Goal: Transaction & Acquisition: Book appointment/travel/reservation

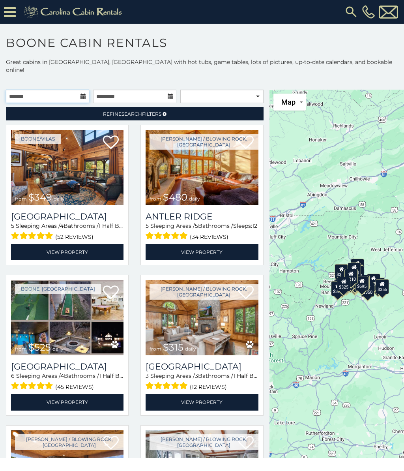
click at [86, 90] on input "text" at bounding box center [47, 96] width 83 height 13
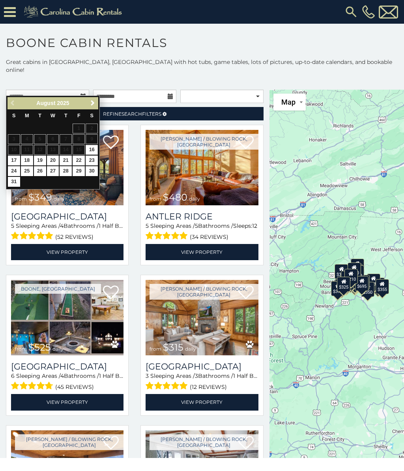
click at [97, 101] on link "Next" at bounding box center [93, 103] width 10 height 10
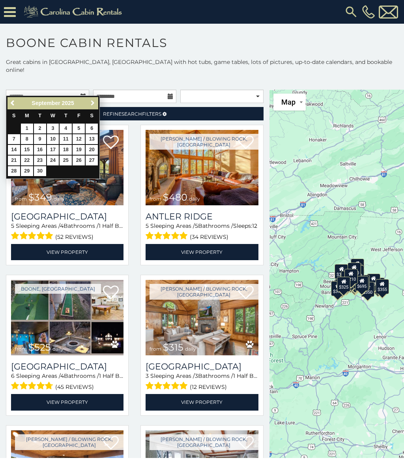
click at [93, 101] on span "Next" at bounding box center [93, 103] width 6 height 6
click at [92, 101] on span "Next" at bounding box center [93, 103] width 6 height 6
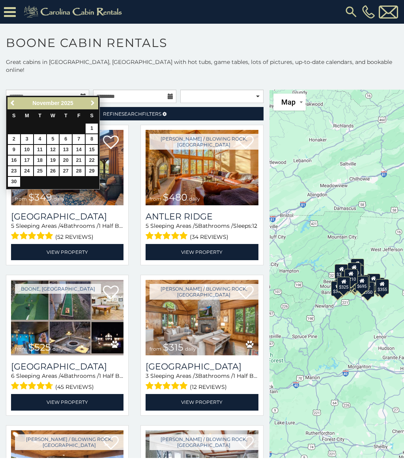
click at [90, 105] on span "Next" at bounding box center [93, 103] width 6 height 6
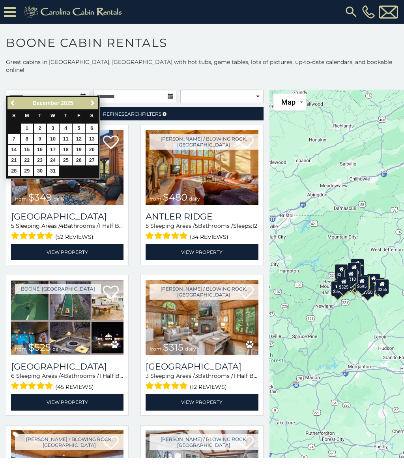
click at [68, 145] on link "18" at bounding box center [66, 150] width 12 height 10
type input "**********"
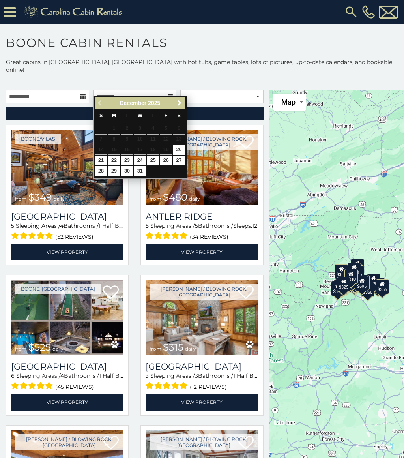
click at [101, 159] on link "21" at bounding box center [101, 160] width 12 height 10
type input "**********"
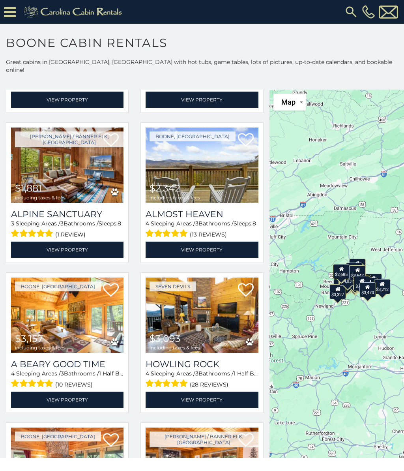
scroll to position [901, 0]
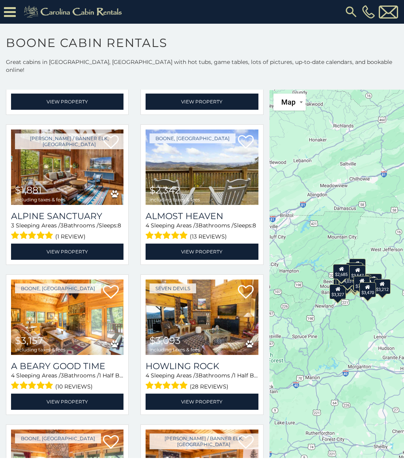
click at [80, 174] on img at bounding box center [67, 166] width 112 height 75
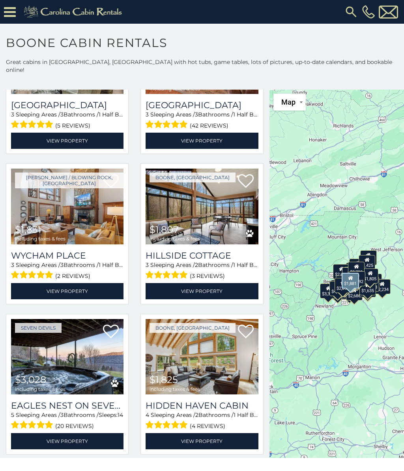
scroll to position [2658, 0]
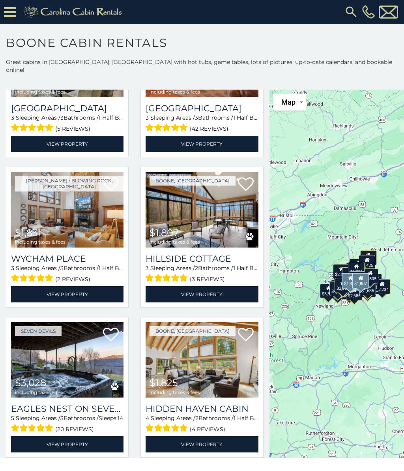
click at [191, 215] on img at bounding box center [202, 209] width 112 height 75
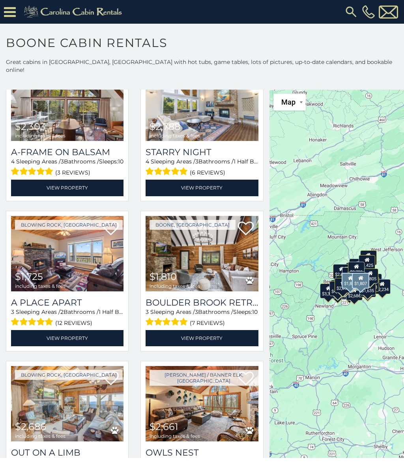
scroll to position [3229, 0]
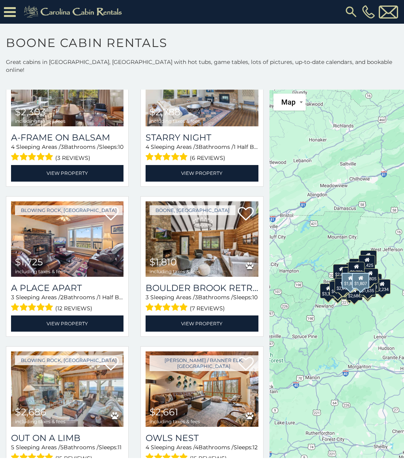
click at [85, 323] on link "View Property" at bounding box center [67, 323] width 112 height 16
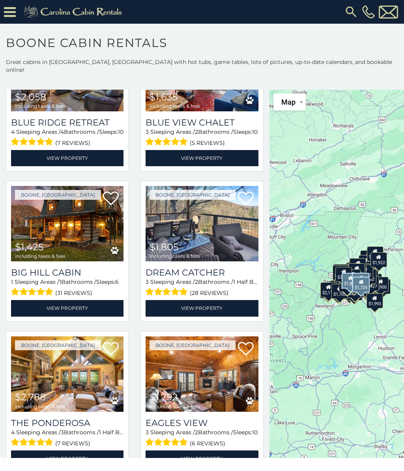
scroll to position [4144, 0]
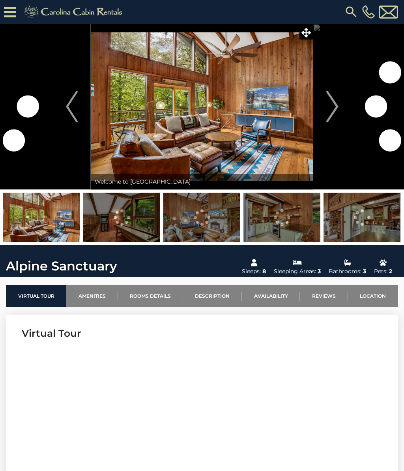
click at [62, 224] on img at bounding box center [41, 216] width 77 height 49
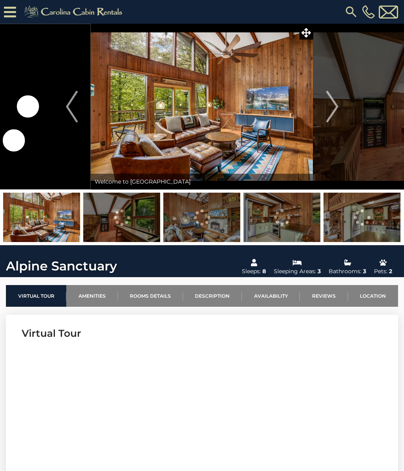
click at [327, 112] on img "Next" at bounding box center [332, 107] width 12 height 32
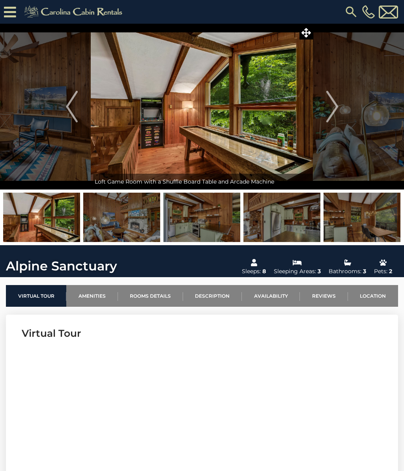
click at [334, 110] on img "Next" at bounding box center [332, 107] width 12 height 32
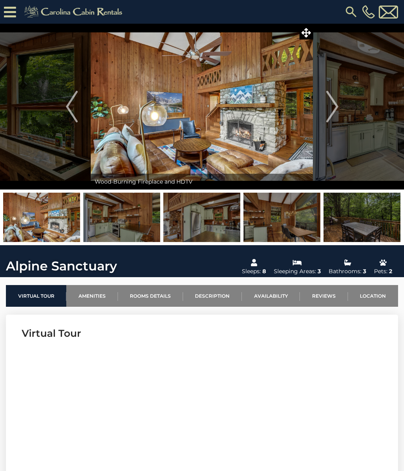
click at [334, 111] on img "Next" at bounding box center [332, 107] width 12 height 32
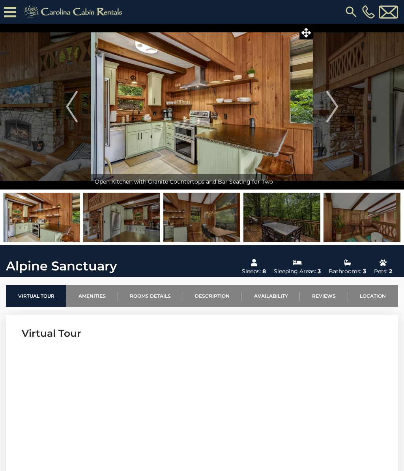
click at [333, 112] on img "Next" at bounding box center [332, 107] width 12 height 32
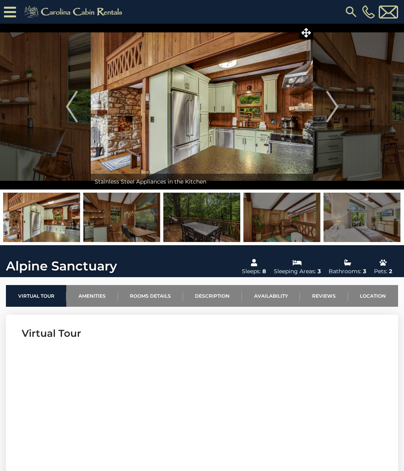
click at [337, 110] on img "Next" at bounding box center [332, 107] width 12 height 32
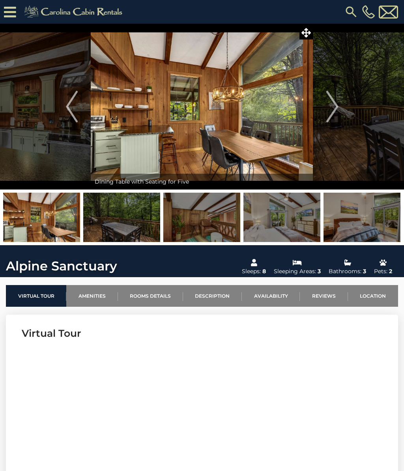
click at [339, 111] on button "Next" at bounding box center [332, 107] width 38 height 166
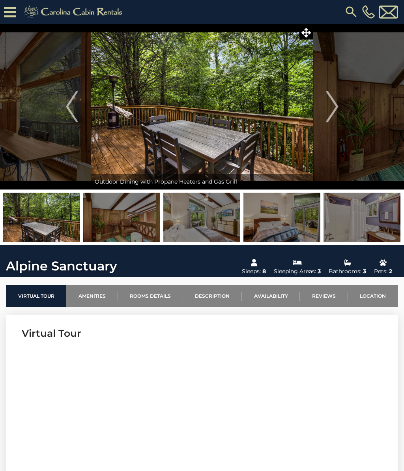
click at [333, 112] on img "Next" at bounding box center [332, 107] width 12 height 32
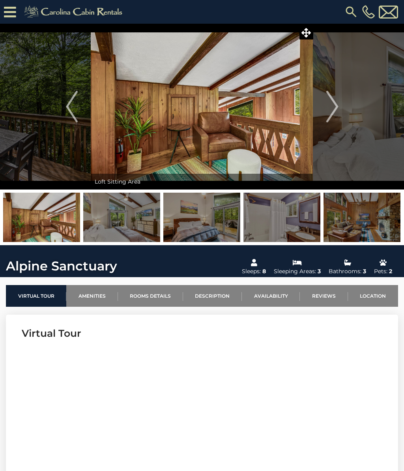
click at [328, 116] on img "Next" at bounding box center [332, 107] width 12 height 32
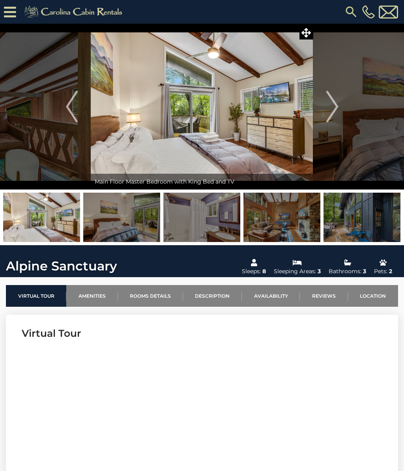
click at [341, 105] on button "Next" at bounding box center [332, 107] width 38 height 166
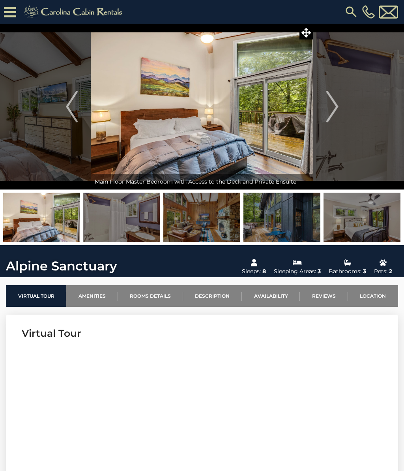
click at [339, 106] on button "Next" at bounding box center [332, 107] width 38 height 166
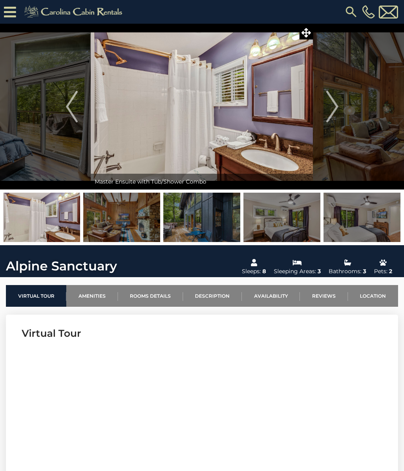
click at [340, 106] on button "Next" at bounding box center [332, 107] width 38 height 166
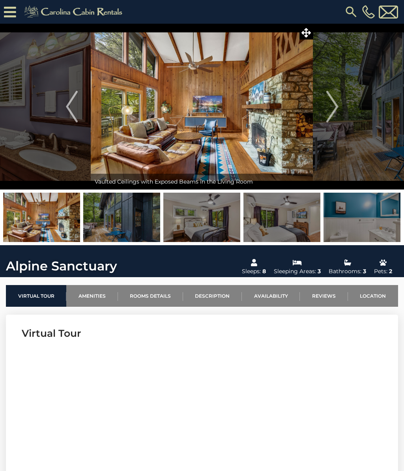
click at [337, 104] on img "Next" at bounding box center [332, 107] width 12 height 32
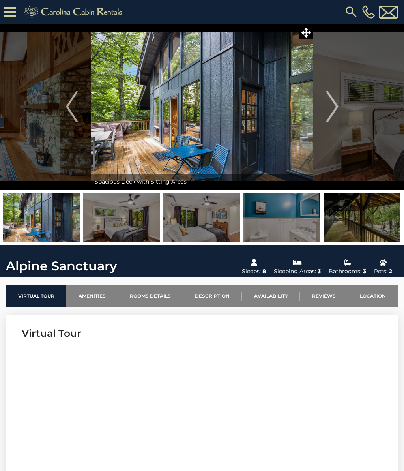
click at [337, 107] on img "Next" at bounding box center [332, 107] width 12 height 32
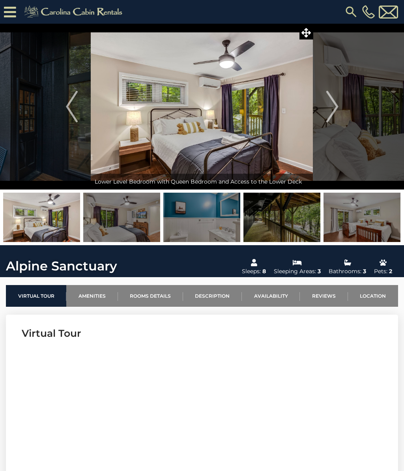
click at [336, 108] on img "Next" at bounding box center [332, 107] width 12 height 32
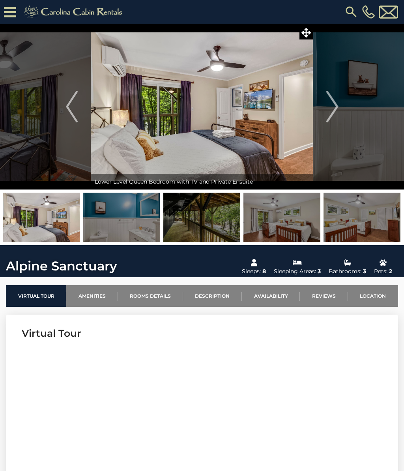
click at [336, 108] on img "Next" at bounding box center [332, 107] width 12 height 32
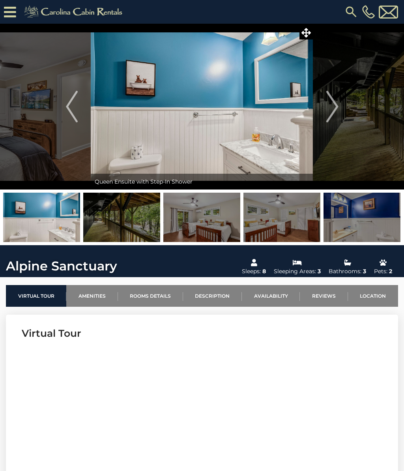
click at [336, 108] on img "Next" at bounding box center [332, 107] width 12 height 32
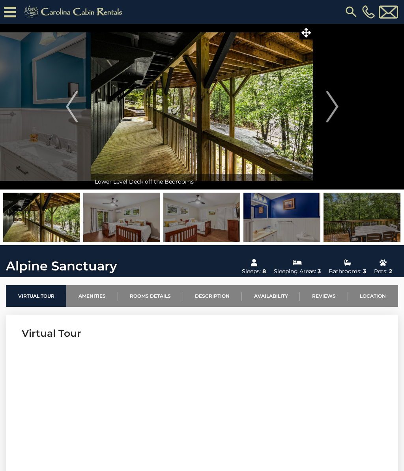
click at [335, 108] on img "Next" at bounding box center [332, 107] width 12 height 32
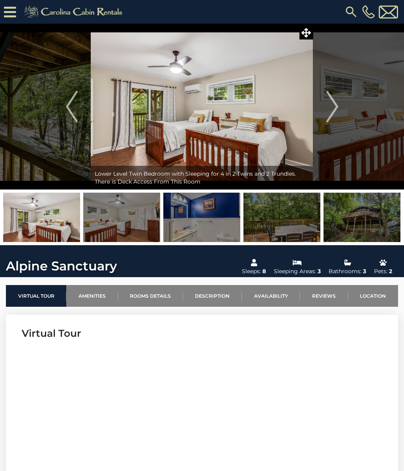
click at [80, 119] on button "Previous" at bounding box center [72, 107] width 38 height 166
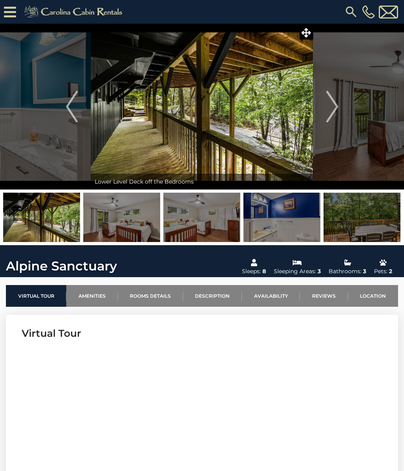
click at [300, 31] on span at bounding box center [306, 33] width 14 height 14
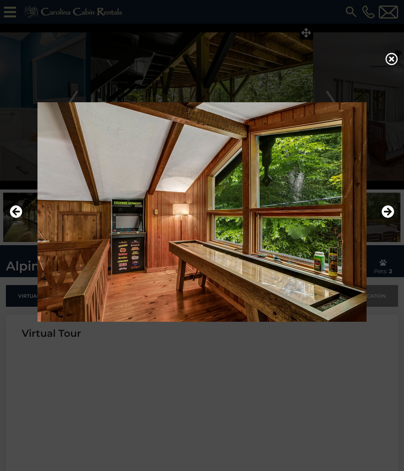
click at [391, 62] on icon at bounding box center [391, 58] width 13 height 13
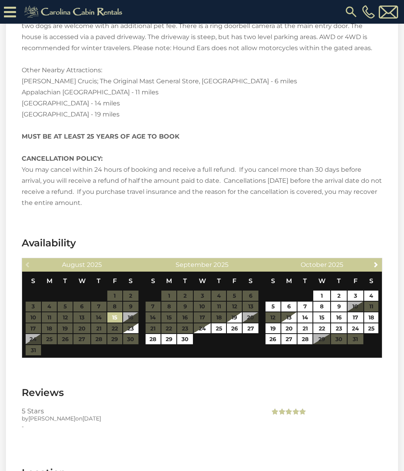
scroll to position [1429, 0]
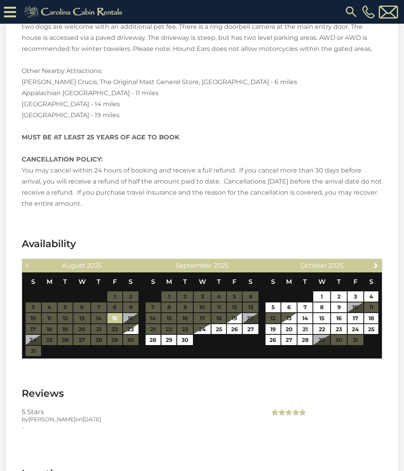
click at [376, 262] on span "Next" at bounding box center [376, 265] width 6 height 6
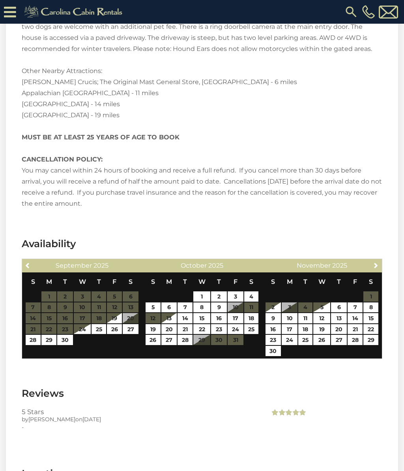
click at [377, 262] on span "Next" at bounding box center [376, 265] width 6 height 6
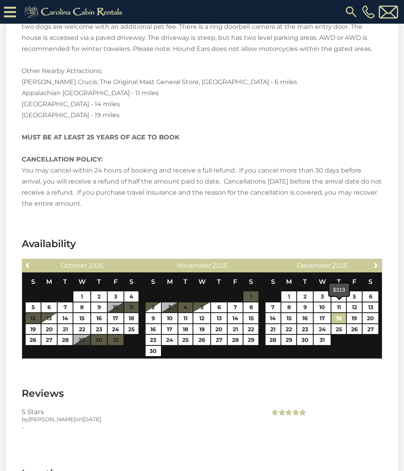
click at [343, 313] on link "18" at bounding box center [338, 318] width 15 height 10
type input "**********"
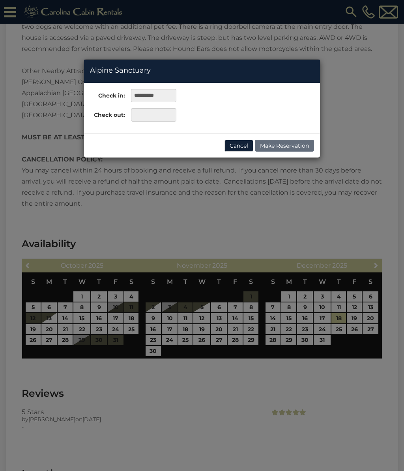
click at [276, 318] on div "**********" at bounding box center [202, 235] width 404 height 471
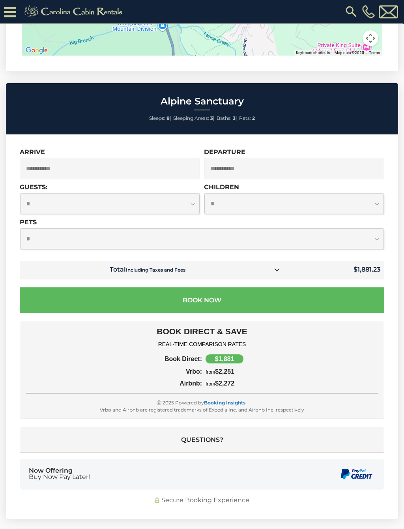
scroll to position [1980, 0]
click at [225, 355] on div "$1,881" at bounding box center [225, 359] width 38 height 9
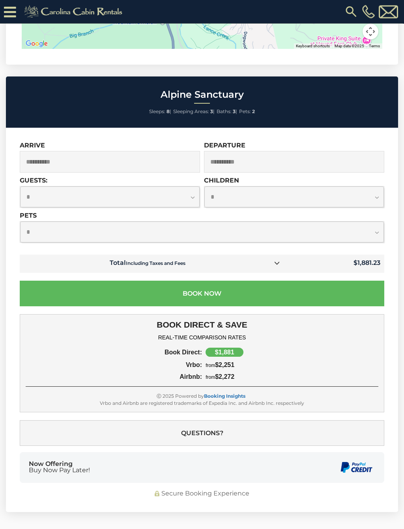
click at [217, 284] on button "Book Now" at bounding box center [202, 294] width 364 height 26
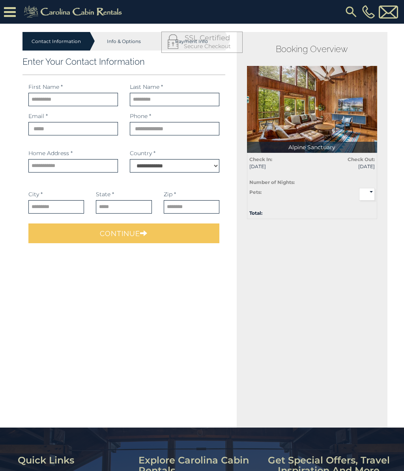
select select "*********"
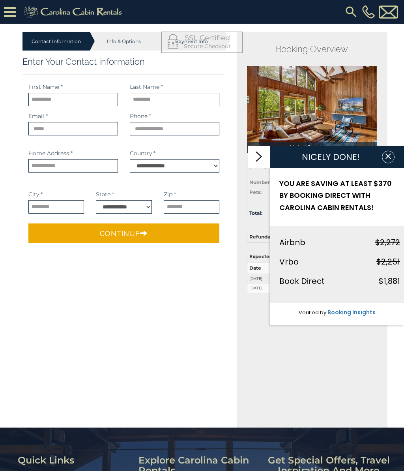
click at [270, 158] on link at bounding box center [259, 157] width 22 height 22
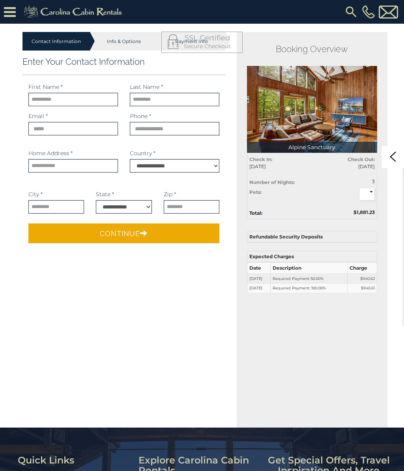
click at [149, 237] on button "Continue" at bounding box center [123, 233] width 191 height 20
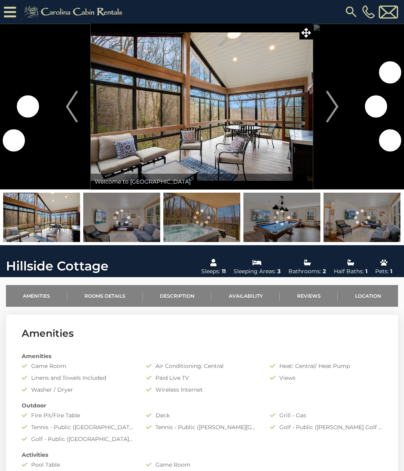
click at [306, 29] on icon at bounding box center [305, 32] width 9 height 9
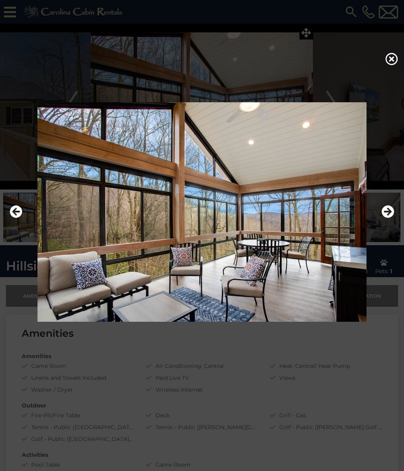
click at [388, 213] on icon "Next" at bounding box center [387, 211] width 13 height 13
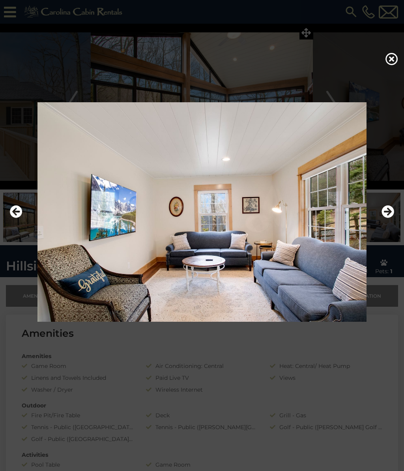
click at [386, 215] on icon "Next" at bounding box center [387, 211] width 13 height 13
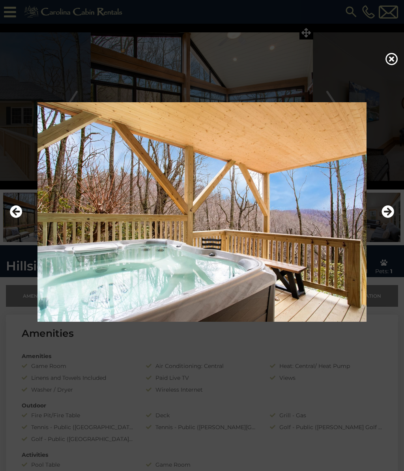
click at [386, 217] on icon "Next" at bounding box center [387, 211] width 13 height 13
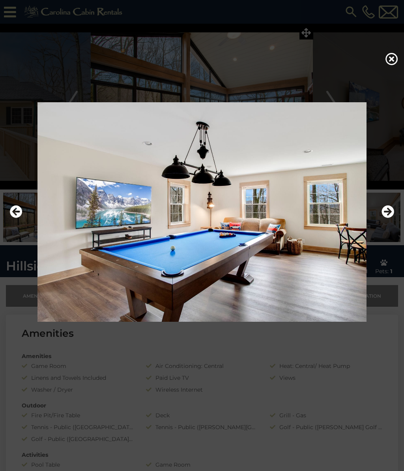
click at [387, 216] on icon "Next" at bounding box center [387, 211] width 13 height 13
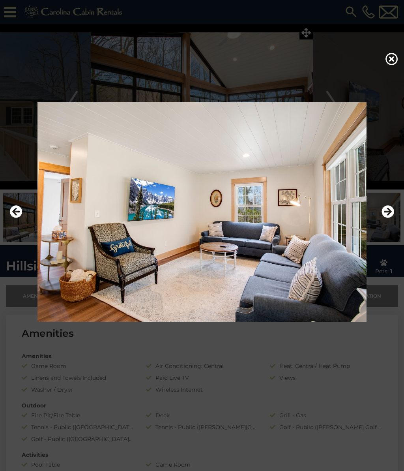
click at [386, 217] on icon "Next" at bounding box center [387, 211] width 13 height 13
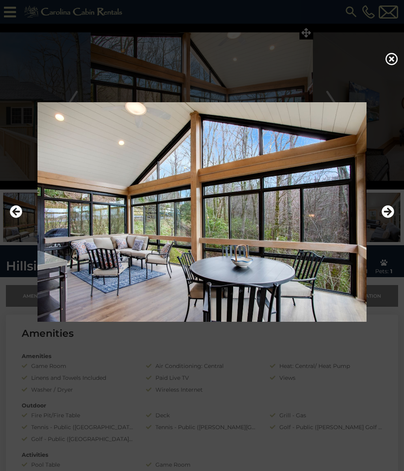
click at [387, 219] on button "Next" at bounding box center [387, 212] width 13 height 18
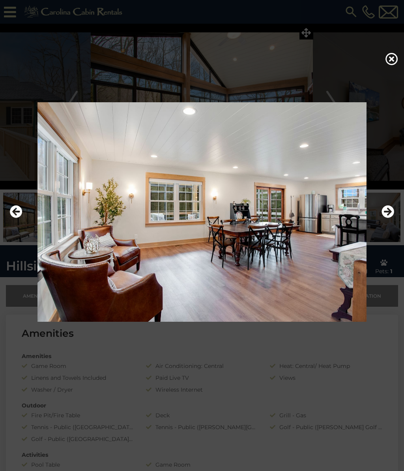
click at [389, 216] on icon "Next" at bounding box center [387, 211] width 13 height 13
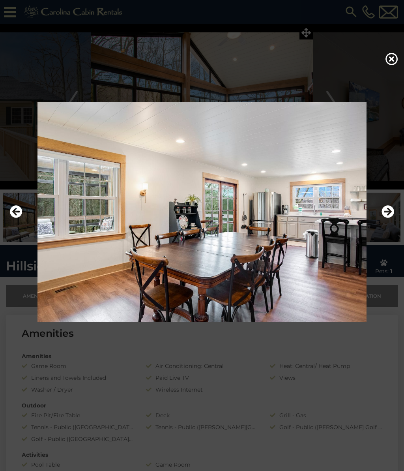
click at [389, 216] on icon "Next" at bounding box center [387, 211] width 13 height 13
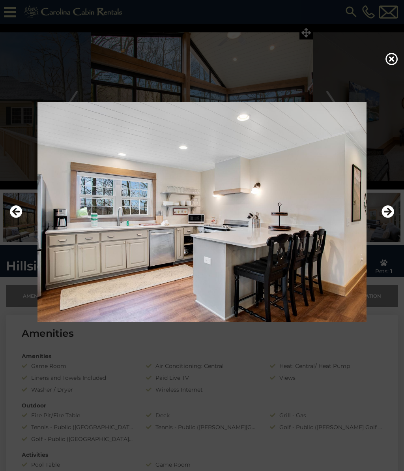
click at [388, 215] on icon "Next" at bounding box center [387, 211] width 13 height 13
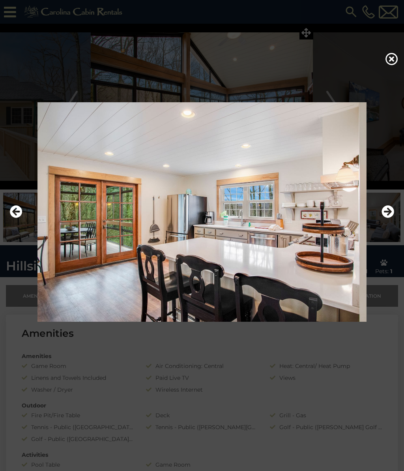
click at [389, 215] on icon "Next" at bounding box center [387, 211] width 13 height 13
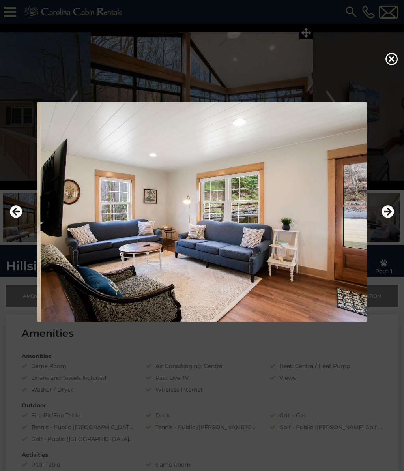
click at [388, 215] on icon "Next" at bounding box center [387, 211] width 13 height 13
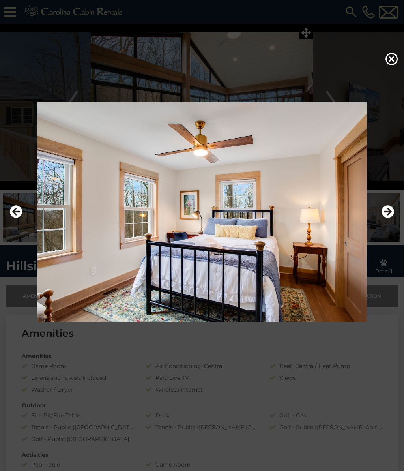
click at [387, 216] on icon "Next" at bounding box center [387, 211] width 13 height 13
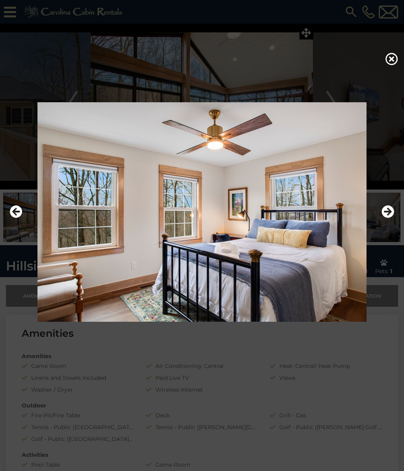
click at [388, 217] on icon "Next" at bounding box center [387, 211] width 13 height 13
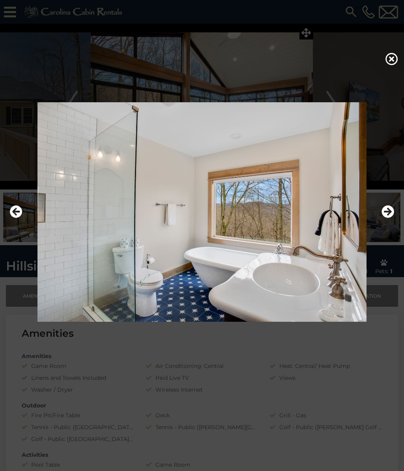
click at [395, 54] on icon at bounding box center [391, 58] width 13 height 13
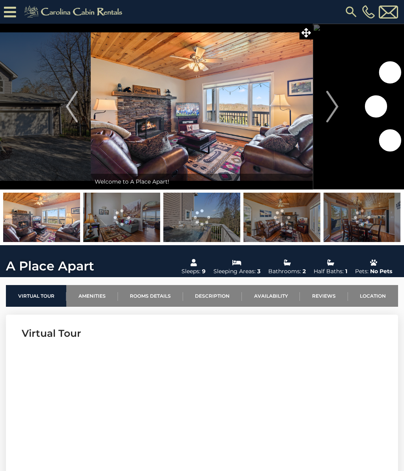
click at [307, 33] on icon at bounding box center [305, 32] width 9 height 9
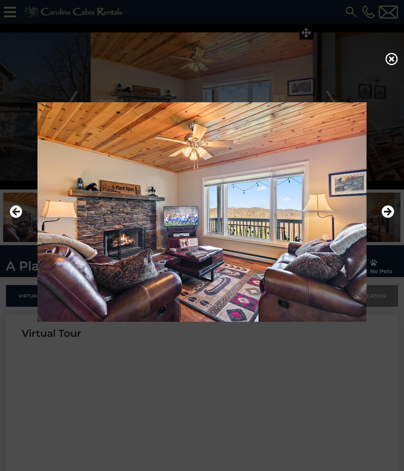
click at [391, 224] on img at bounding box center [202, 211] width 388 height 219
click at [384, 213] on icon "Next" at bounding box center [387, 211] width 13 height 13
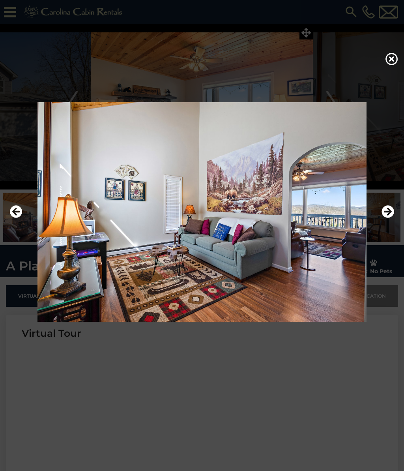
click at [383, 211] on icon "Next" at bounding box center [387, 211] width 13 height 13
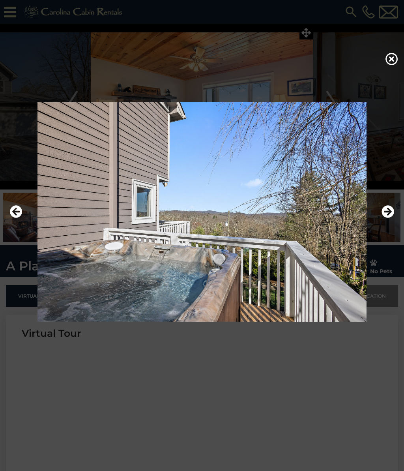
click at [384, 211] on icon "Next" at bounding box center [387, 211] width 13 height 13
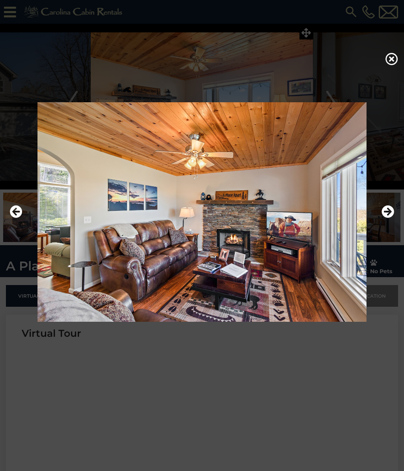
click at [384, 212] on icon "Next" at bounding box center [387, 211] width 13 height 13
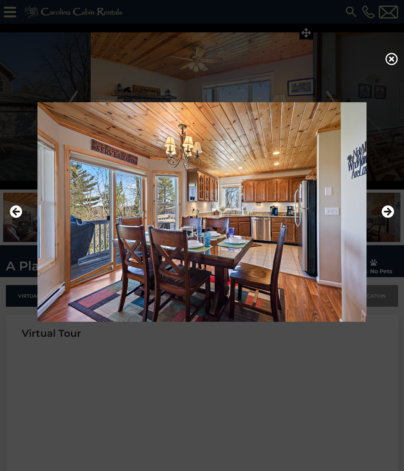
click at [383, 213] on icon "Next" at bounding box center [387, 211] width 13 height 13
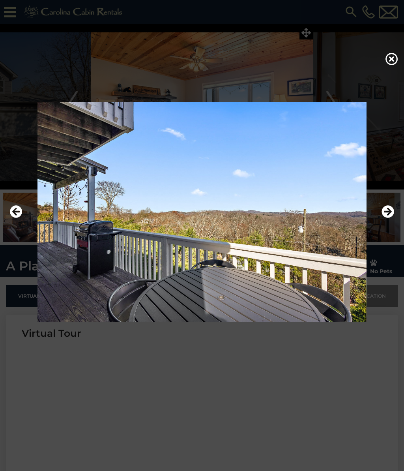
click at [390, 53] on icon at bounding box center [391, 58] width 13 height 13
